Goal: Information Seeking & Learning: Learn about a topic

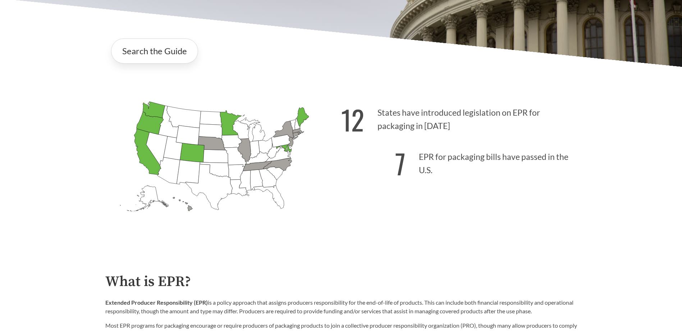
scroll to position [324, 0]
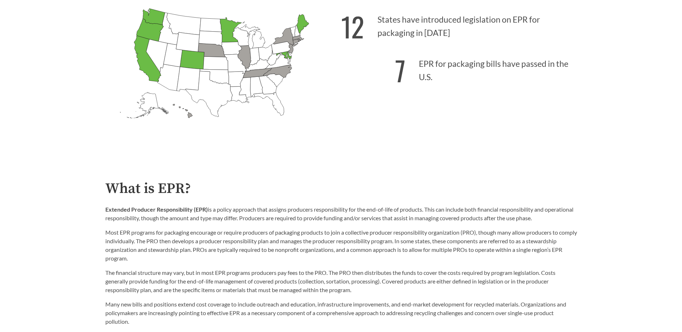
drag, startPoint x: 358, startPoint y: 230, endPoint x: 357, endPoint y: 220, distance: 9.8
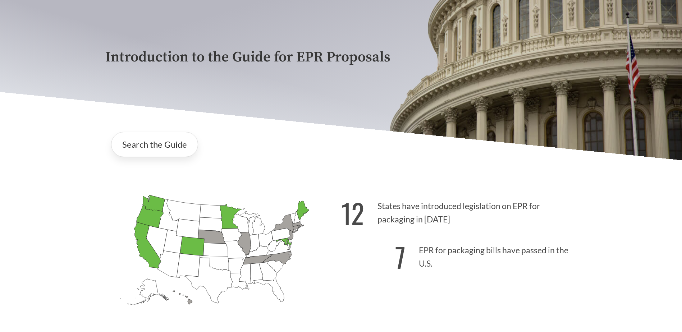
scroll to position [0, 0]
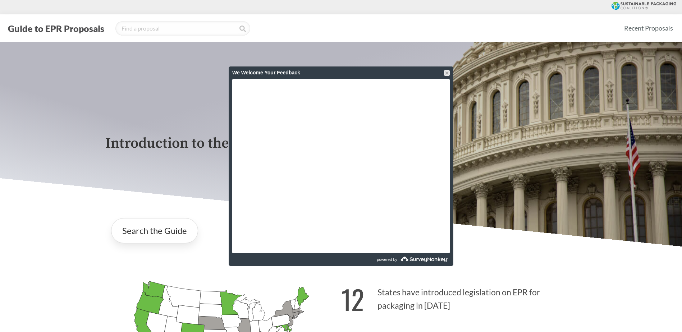
drag, startPoint x: 447, startPoint y: 74, endPoint x: 457, endPoint y: 106, distance: 33.4
click at [447, 74] on div at bounding box center [447, 73] width 6 height 6
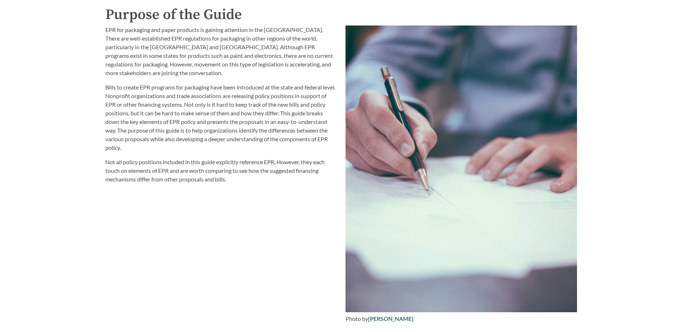
scroll to position [827, 0]
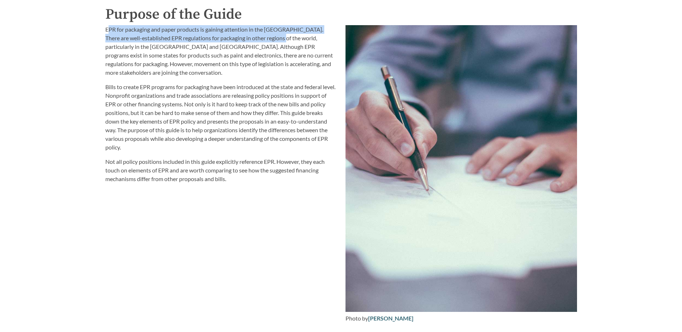
drag, startPoint x: 107, startPoint y: 31, endPoint x: 273, endPoint y: 39, distance: 165.9
click at [273, 39] on p "EPR for packaging and paper products is gaining attention in the [GEOGRAPHIC_DA…" at bounding box center [221, 51] width 232 height 52
drag, startPoint x: 273, startPoint y: 39, endPoint x: 61, endPoint y: 38, distance: 211.4
click at [61, 38] on div "Introduction to the Guide for EPR Proposals Search the Guide [US_STATE] Introdu…" at bounding box center [341, 106] width 682 height 1782
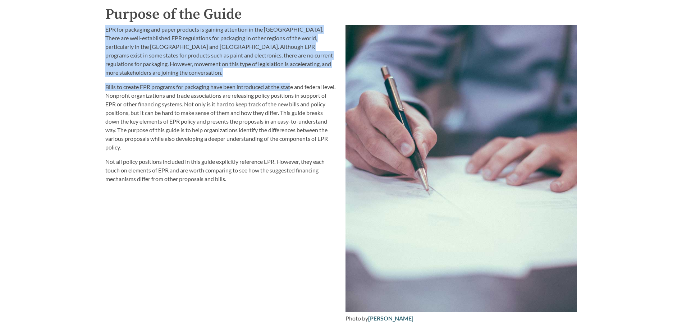
drag, startPoint x: 106, startPoint y: 31, endPoint x: 293, endPoint y: 80, distance: 193.3
click at [293, 80] on div "EPR for packaging and paper products is gaining attention in the [GEOGRAPHIC_DA…" at bounding box center [221, 104] width 232 height 158
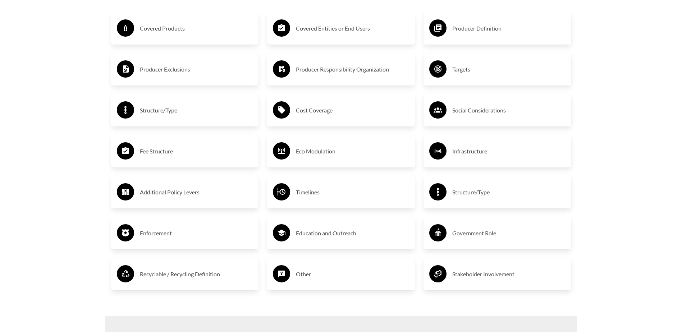
scroll to position [1078, 0]
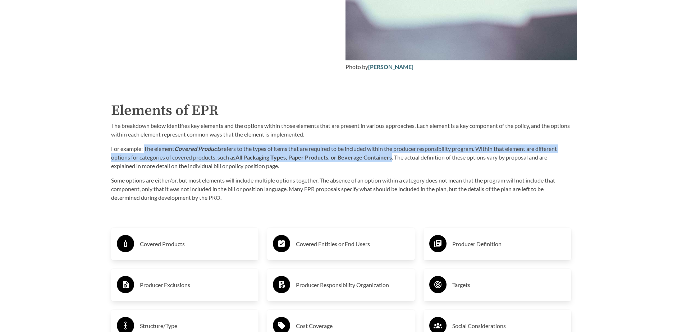
drag, startPoint x: 394, startPoint y: 158, endPoint x: 146, endPoint y: 150, distance: 248.6
click at [146, 150] on p "For example: The element Covered Products refers to the types of items that are…" at bounding box center [341, 158] width 460 height 26
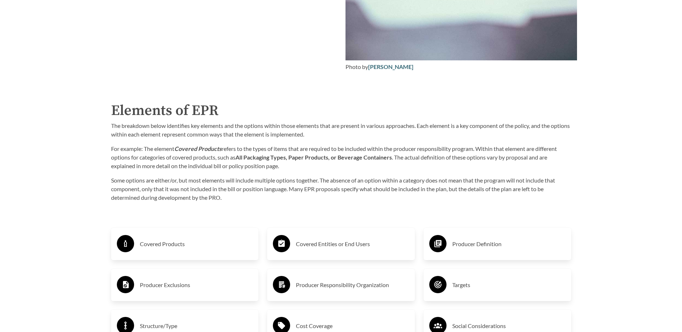
drag, startPoint x: 146, startPoint y: 150, endPoint x: 182, endPoint y: 163, distance: 38.3
click at [170, 168] on p "For example: The element Covered Products refers to the types of items that are…" at bounding box center [341, 158] width 460 height 26
click at [239, 160] on strong "All Packaging Types, Paper Products, or Beverage Containers" at bounding box center [313, 157] width 156 height 7
drag, startPoint x: 239, startPoint y: 160, endPoint x: 396, endPoint y: 161, distance: 157.1
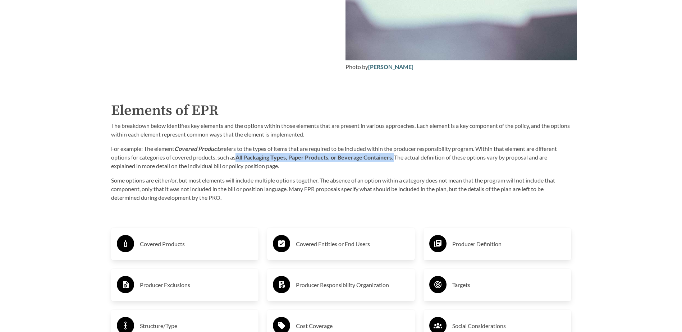
click at [396, 161] on p "For example: The element Covered Products refers to the types of items that are…" at bounding box center [341, 158] width 460 height 26
copy p "All Packaging Types, Paper Products, or Beverage Containers ."
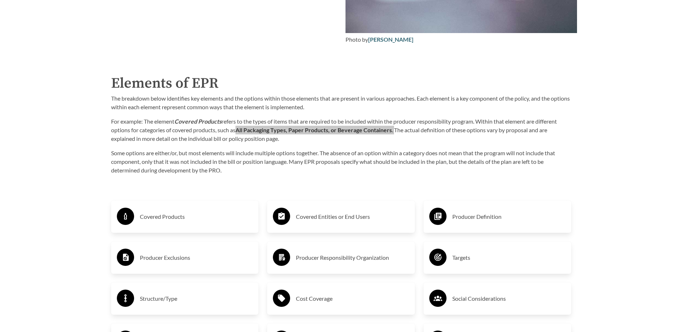
scroll to position [1150, 0]
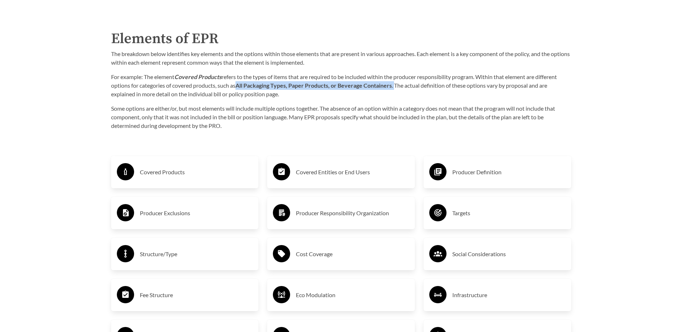
click at [279, 116] on p "Some options are either/or, but most elements will include multiple options tog…" at bounding box center [341, 117] width 460 height 26
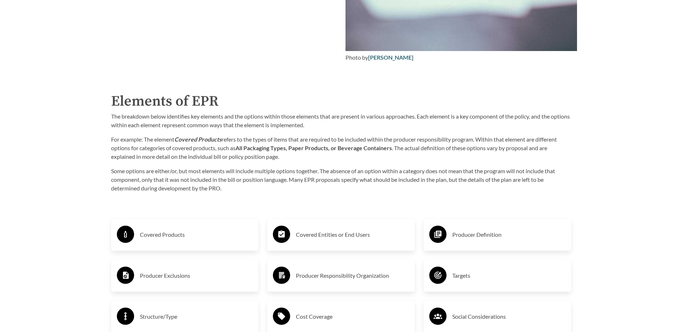
scroll to position [1007, 0]
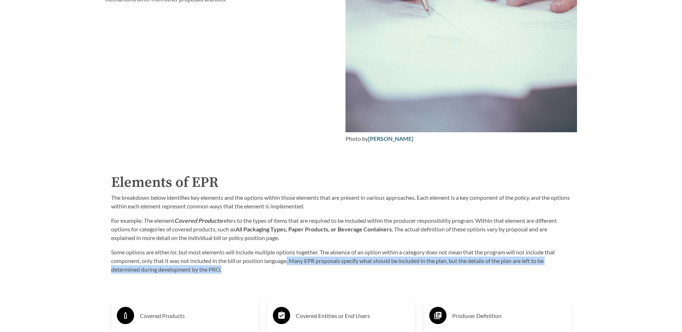
drag, startPoint x: 288, startPoint y: 263, endPoint x: 454, endPoint y: 268, distance: 166.5
click at [454, 268] on p "Some options are either/or, but most elements will include multiple options tog…" at bounding box center [341, 261] width 460 height 26
drag, startPoint x: 454, startPoint y: 268, endPoint x: 458, endPoint y: 268, distance: 4.0
click at [458, 268] on p "Some options are either/or, but most elements will include multiple options tog…" at bounding box center [341, 261] width 460 height 26
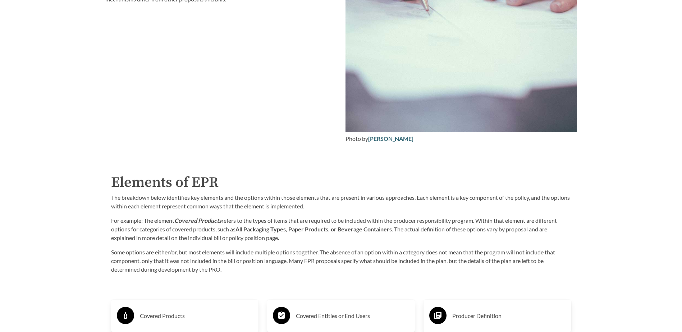
drag, startPoint x: 505, startPoint y: 266, endPoint x: 496, endPoint y: 264, distance: 9.5
click at [496, 264] on p "Some options are either/or, but most elements will include multiple options tog…" at bounding box center [341, 261] width 460 height 26
